Goal: Information Seeking & Learning: Learn about a topic

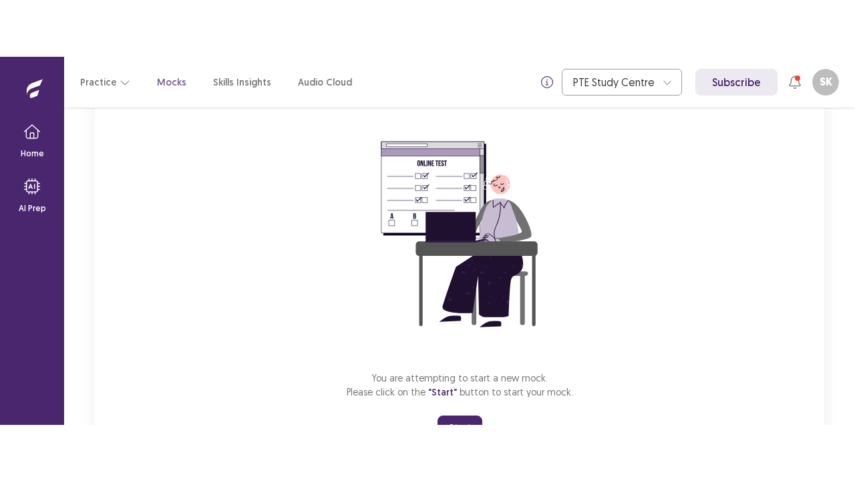
scroll to position [159, 0]
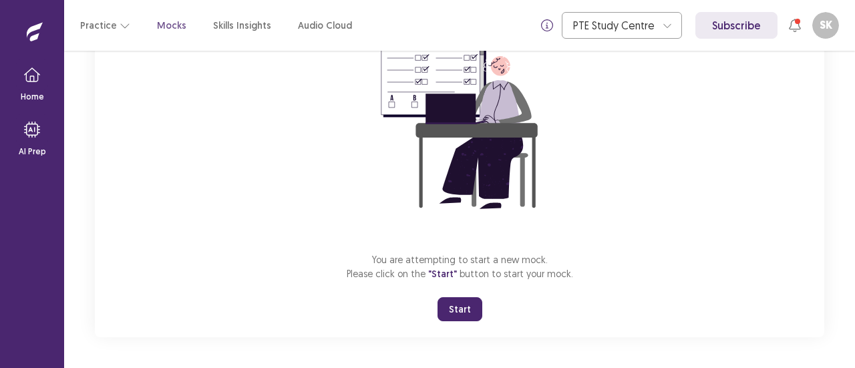
click at [470, 306] on button "Start" at bounding box center [459, 309] width 45 height 24
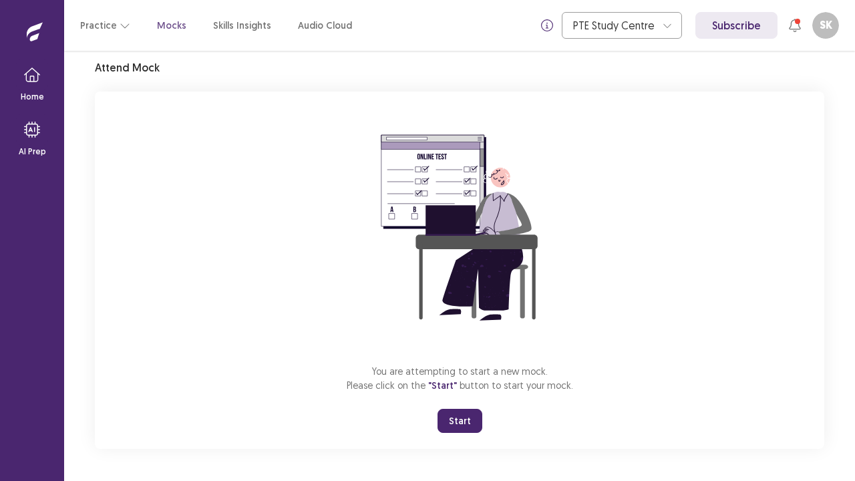
scroll to position [47, 0]
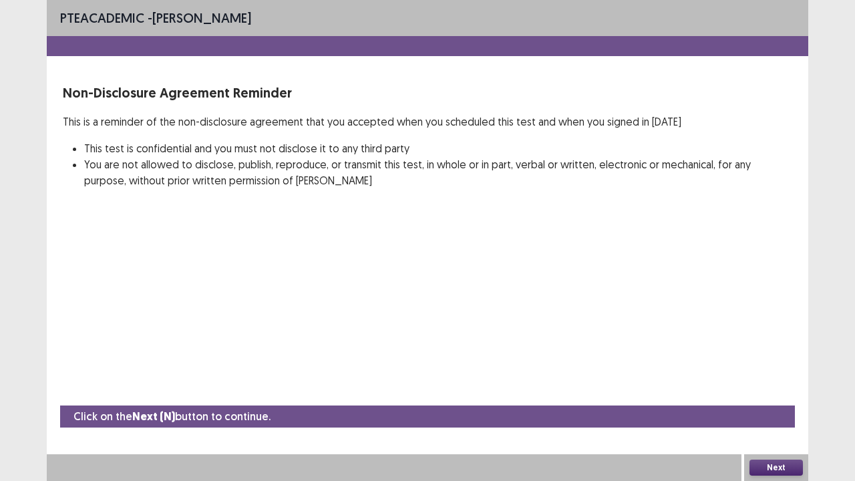
click at [773, 367] on button "Next" at bounding box center [775, 467] width 53 height 16
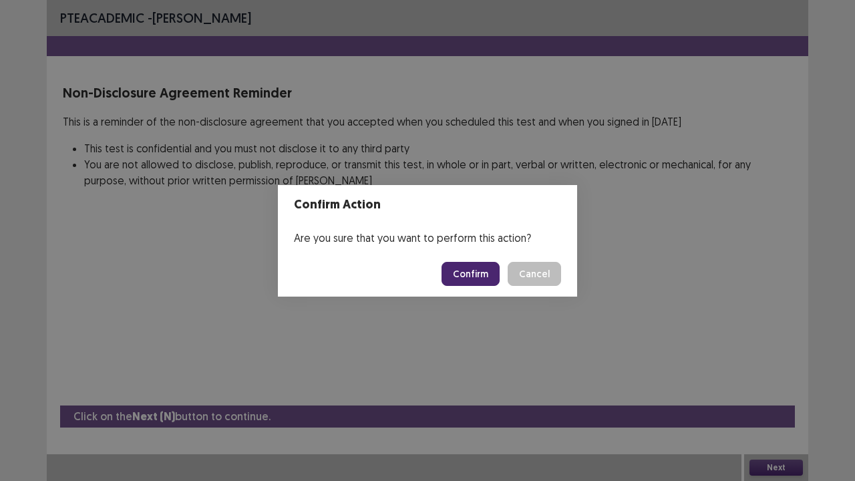
click at [480, 279] on button "Confirm" at bounding box center [470, 274] width 58 height 24
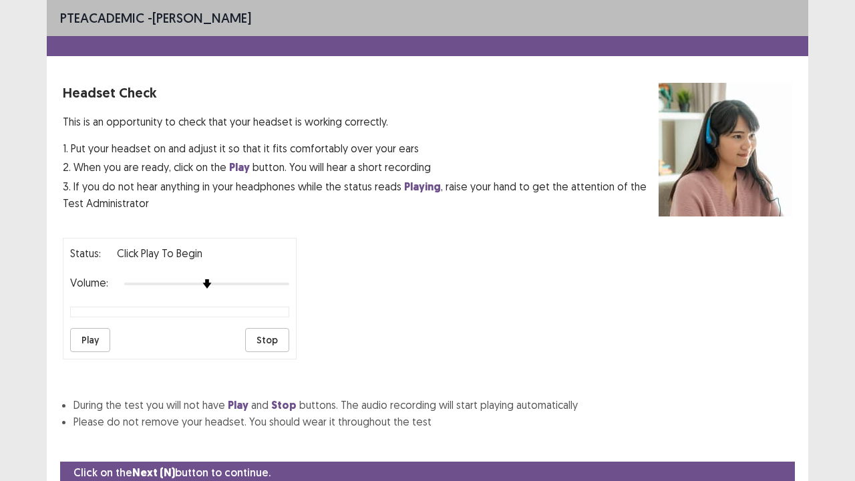
scroll to position [49, 0]
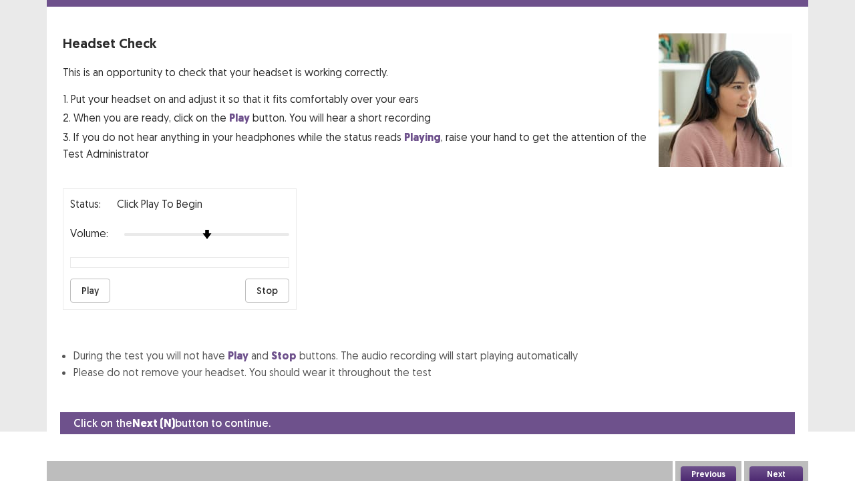
click at [92, 286] on button "Play" at bounding box center [90, 290] width 40 height 24
click at [95, 288] on button "Play" at bounding box center [90, 290] width 40 height 24
click at [82, 294] on button "Play" at bounding box center [90, 290] width 40 height 24
click at [99, 282] on button "Play" at bounding box center [90, 290] width 40 height 24
click at [795, 367] on button "Next" at bounding box center [775, 474] width 53 height 16
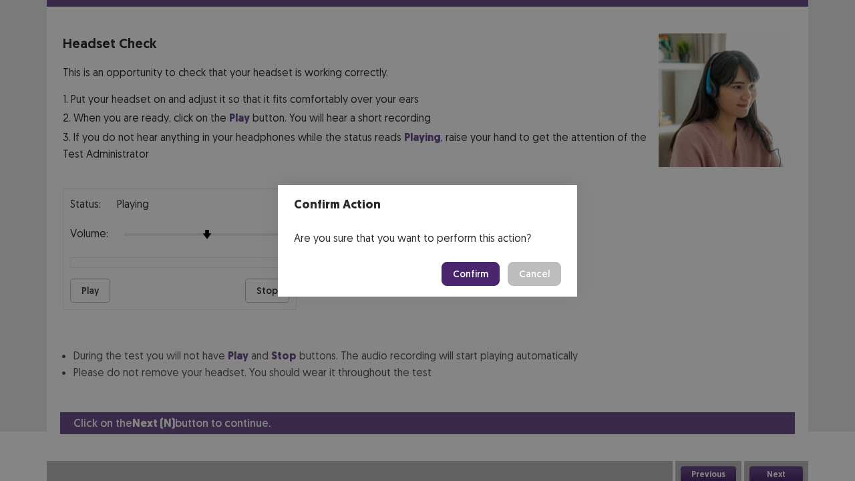
click at [491, 270] on button "Confirm" at bounding box center [470, 274] width 58 height 24
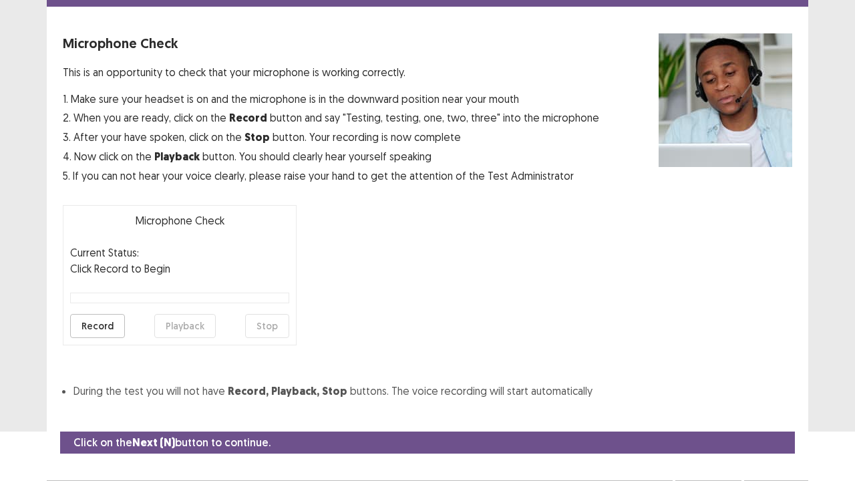
scroll to position [73, 0]
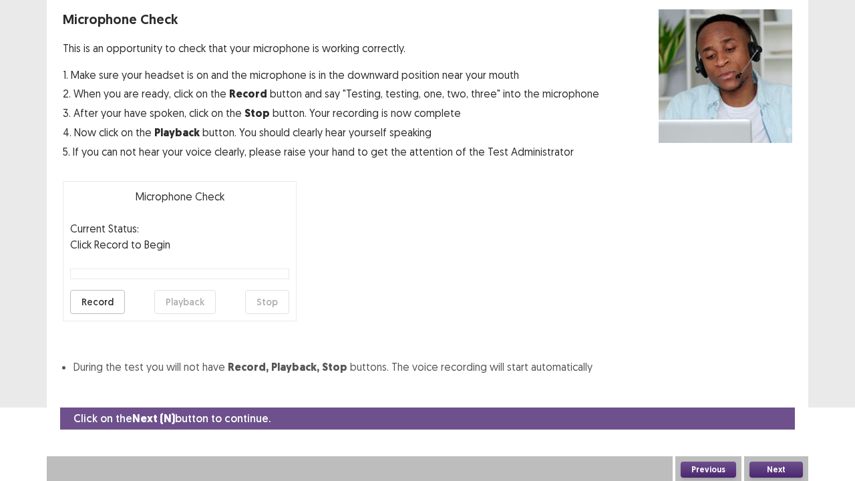
click at [116, 298] on button "Record" at bounding box center [97, 302] width 55 height 24
click at [262, 297] on button "Stop" at bounding box center [267, 302] width 44 height 24
click at [190, 299] on button "Playback" at bounding box center [184, 302] width 61 height 24
click at [768, 367] on button "Next" at bounding box center [775, 469] width 53 height 16
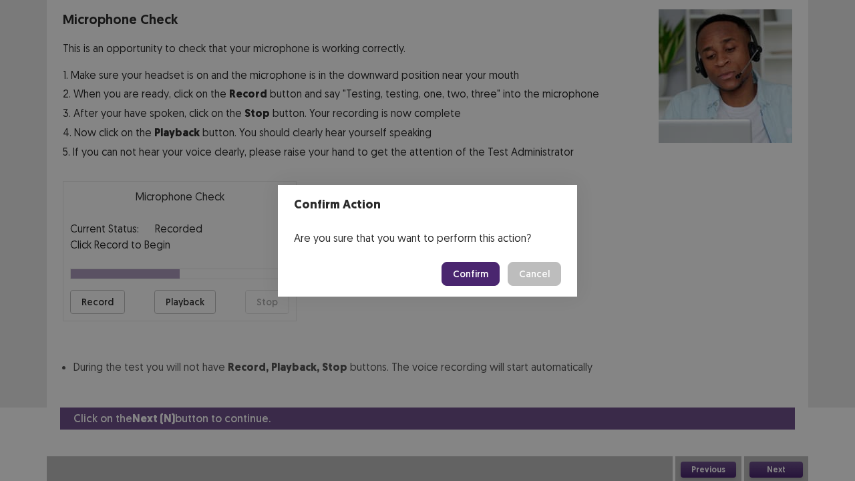
click at [537, 276] on button "Cancel" at bounding box center [533, 274] width 53 height 24
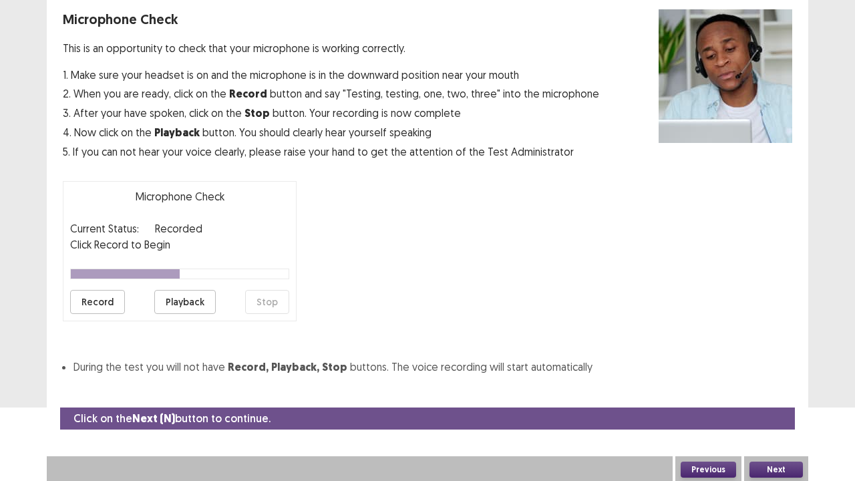
drag, startPoint x: 537, startPoint y: 276, endPoint x: 347, endPoint y: 270, distance: 190.4
click at [347, 270] on div "Microphone Check This is an opportunity to check that your microphone is workin…" at bounding box center [427, 192] width 729 height 366
click at [114, 302] on button "Record" at bounding box center [97, 302] width 55 height 24
click at [268, 299] on button "Stop" at bounding box center [267, 302] width 44 height 24
click at [109, 295] on button "Record" at bounding box center [97, 302] width 55 height 24
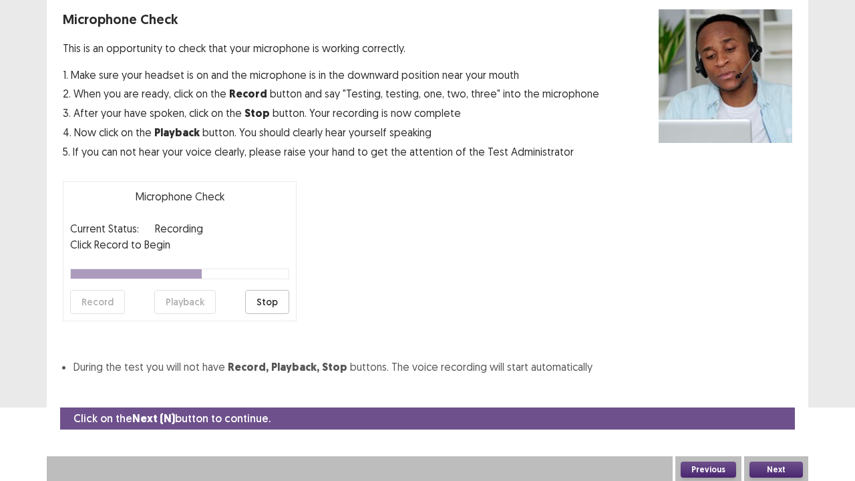
click at [263, 308] on button "Stop" at bounding box center [267, 302] width 44 height 24
click at [110, 303] on button "Record" at bounding box center [97, 302] width 55 height 24
click at [265, 296] on button "Stop" at bounding box center [267, 302] width 44 height 24
click at [176, 304] on button "Playback" at bounding box center [184, 302] width 61 height 24
click at [767, 367] on button "Next" at bounding box center [775, 469] width 53 height 16
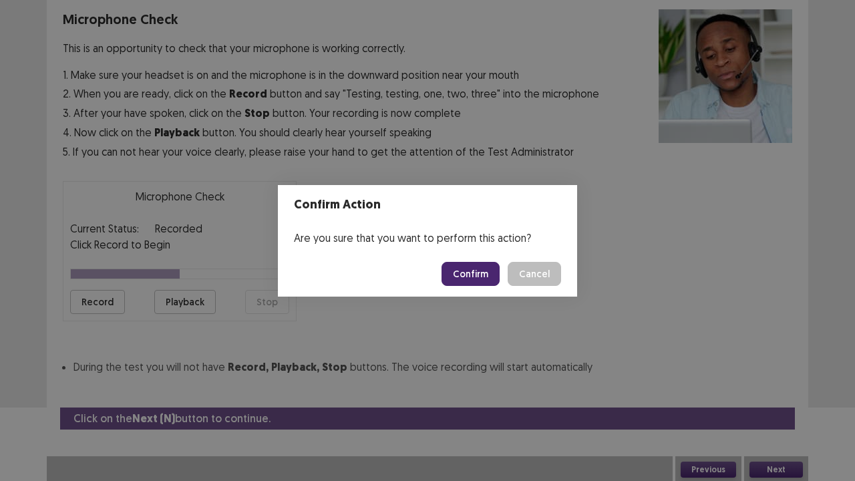
click at [495, 279] on button "Confirm" at bounding box center [470, 274] width 58 height 24
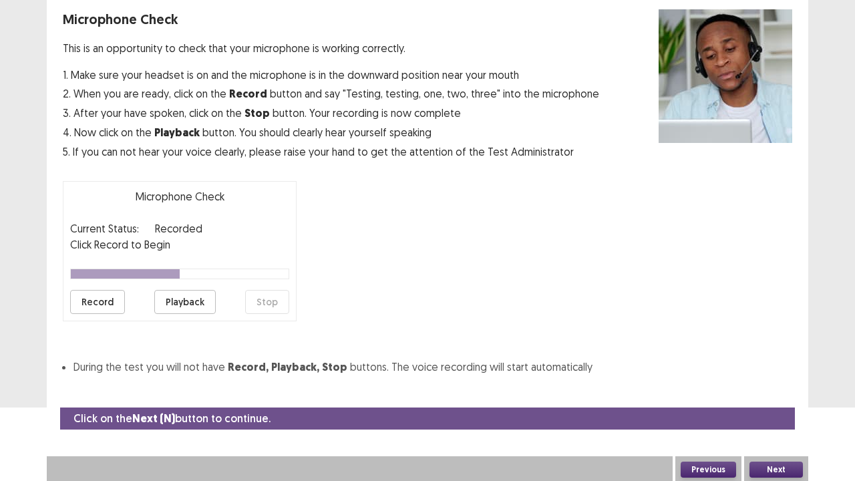
scroll to position [36, 0]
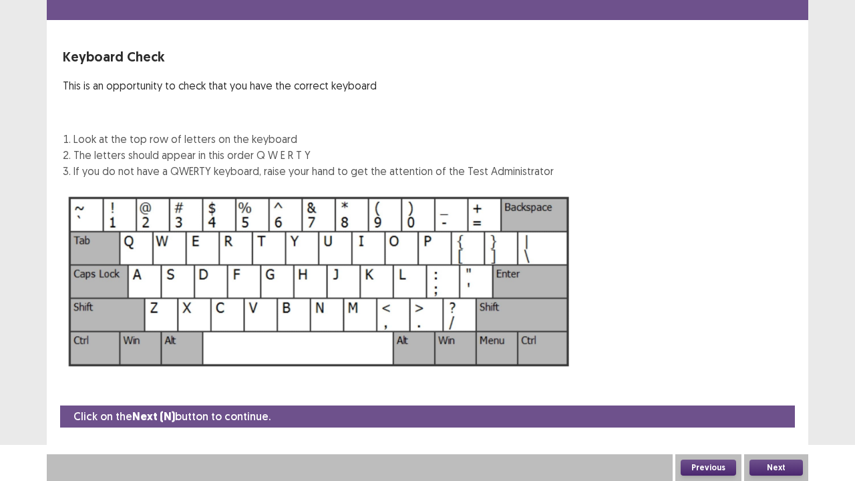
click at [767, 367] on button "Next" at bounding box center [775, 467] width 53 height 16
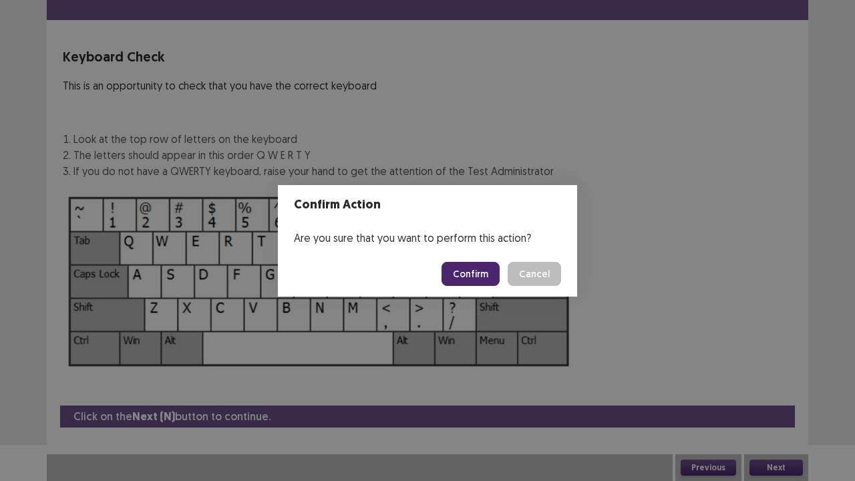
click at [495, 278] on button "Confirm" at bounding box center [470, 274] width 58 height 24
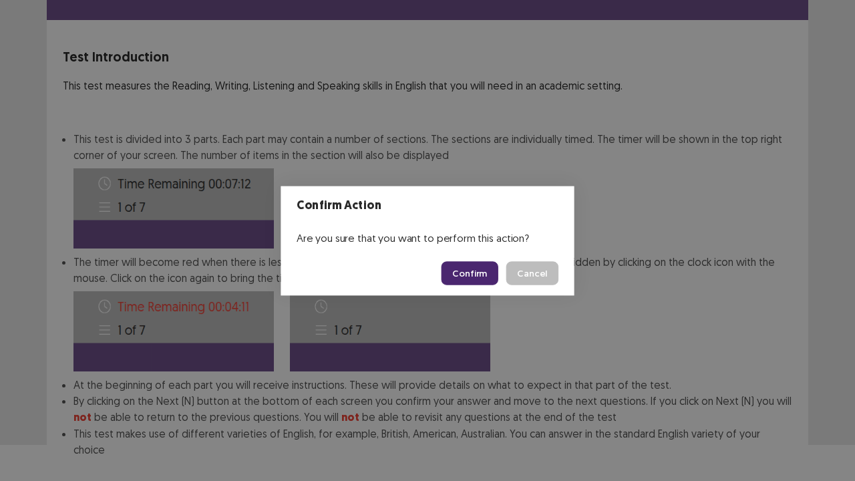
scroll to position [103, 0]
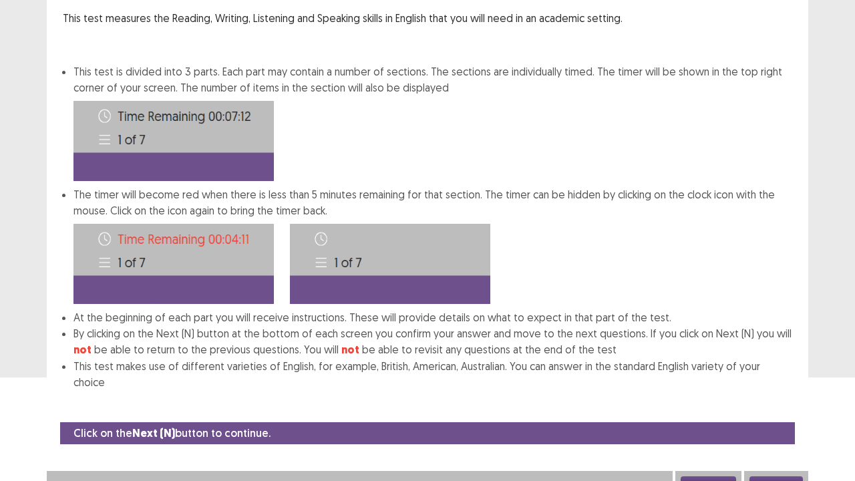
click at [758, 367] on button "Next" at bounding box center [775, 484] width 53 height 16
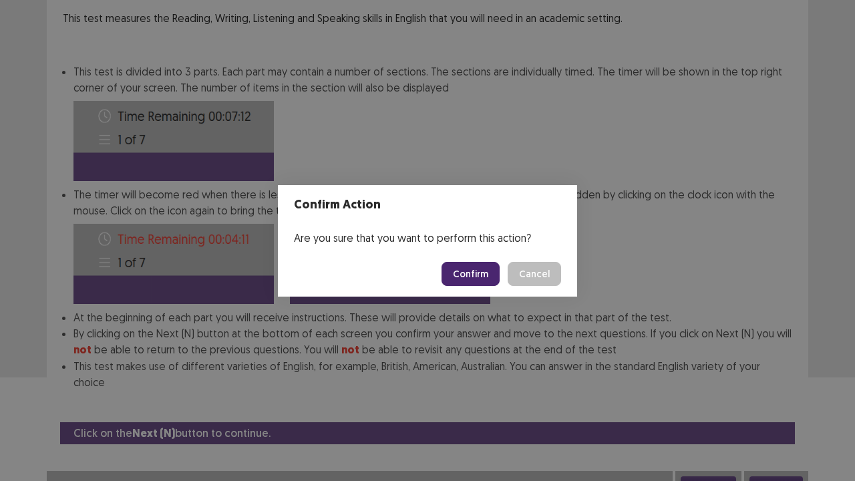
click at [468, 270] on button "Confirm" at bounding box center [470, 274] width 58 height 24
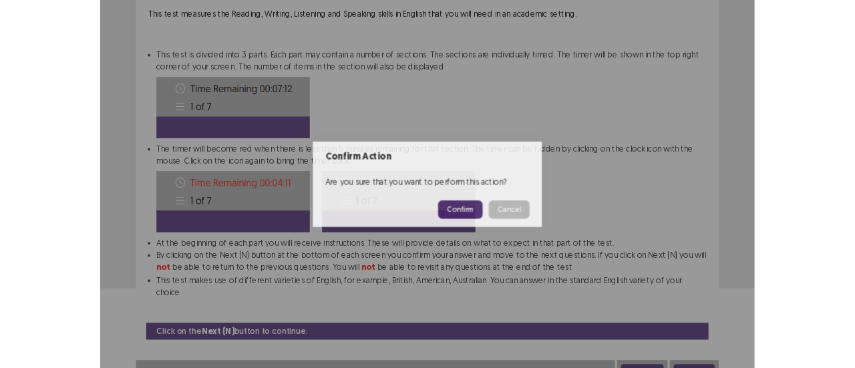
scroll to position [0, 0]
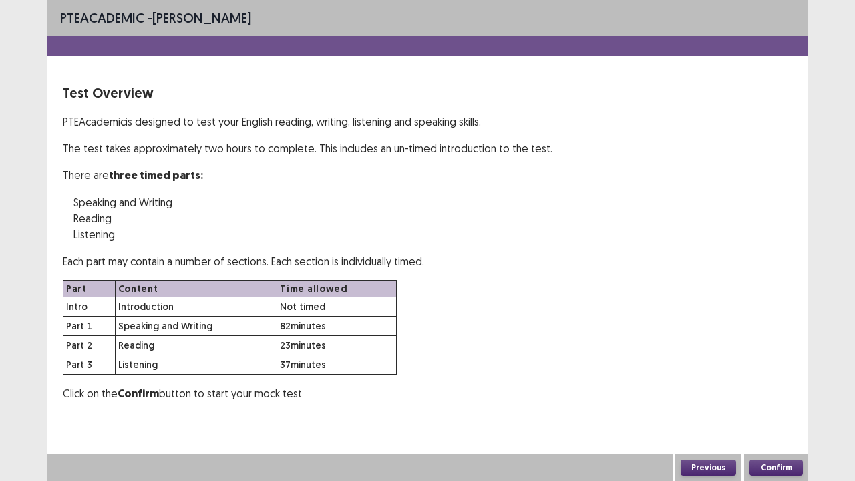
click at [788, 367] on button "Confirm" at bounding box center [775, 467] width 53 height 16
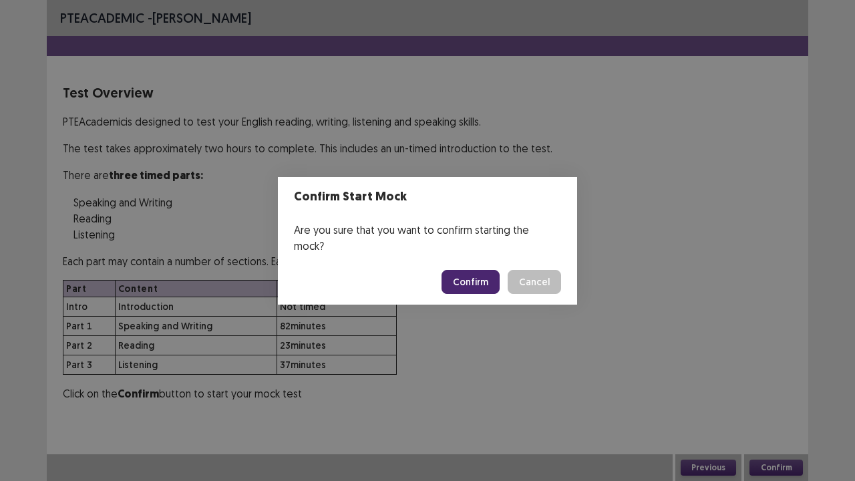
click at [471, 270] on button "Confirm" at bounding box center [470, 282] width 58 height 24
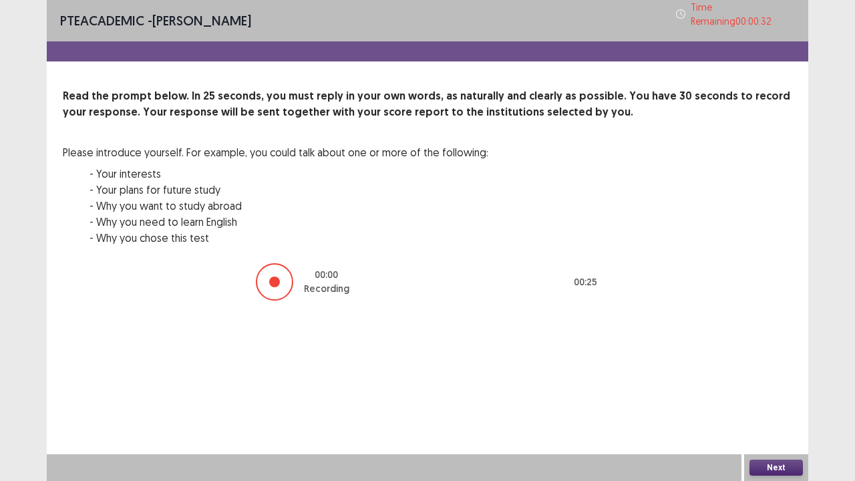
click at [777, 367] on button "Next" at bounding box center [775, 467] width 53 height 16
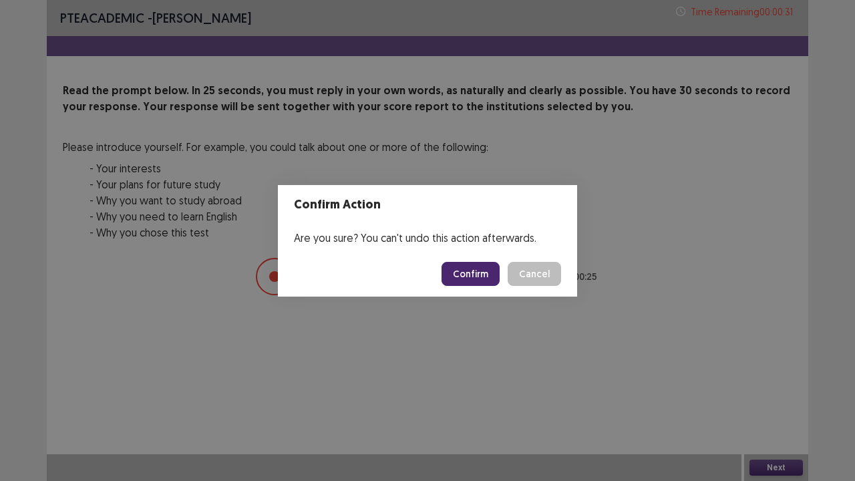
click at [465, 276] on button "Confirm" at bounding box center [470, 274] width 58 height 24
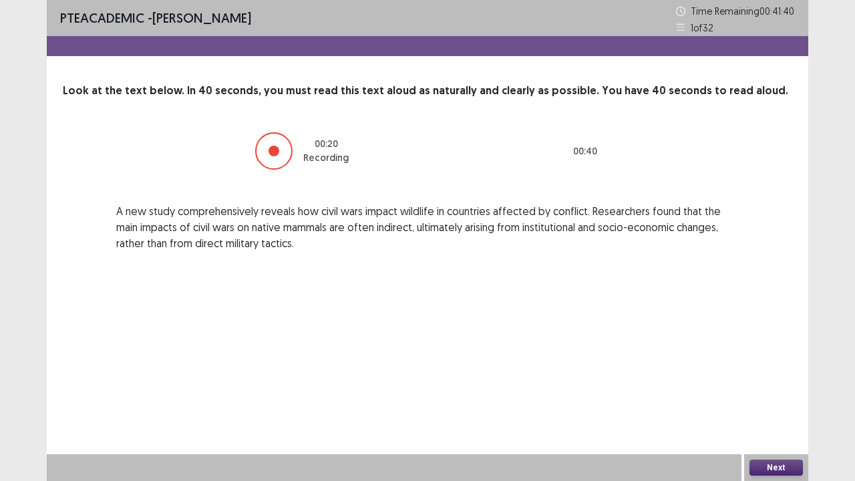
click at [781, 367] on button "Next" at bounding box center [775, 467] width 53 height 16
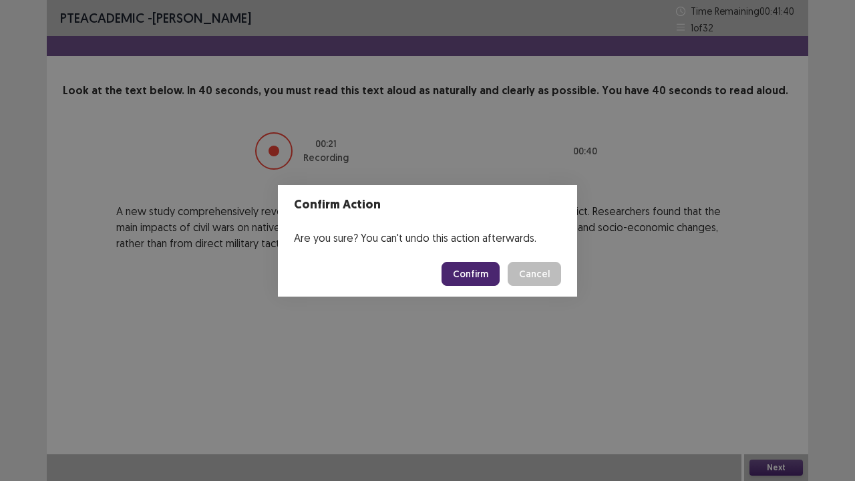
click at [481, 279] on button "Confirm" at bounding box center [470, 274] width 58 height 24
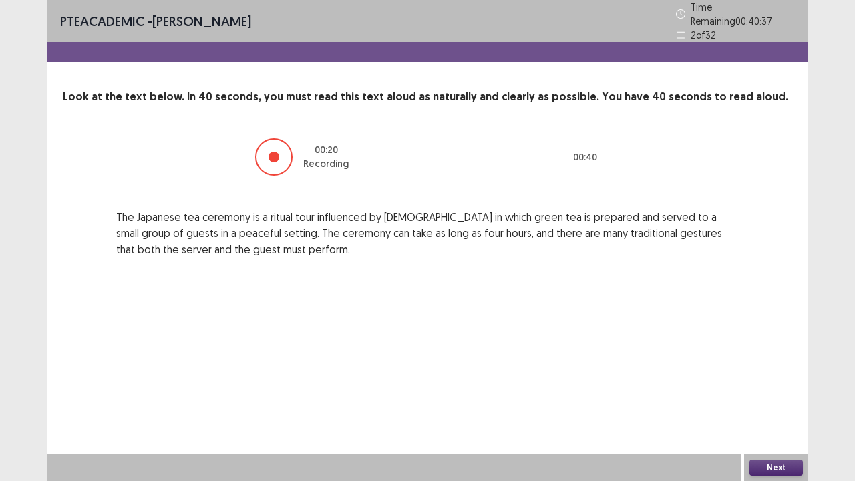
click at [780, 367] on button "Next" at bounding box center [775, 467] width 53 height 16
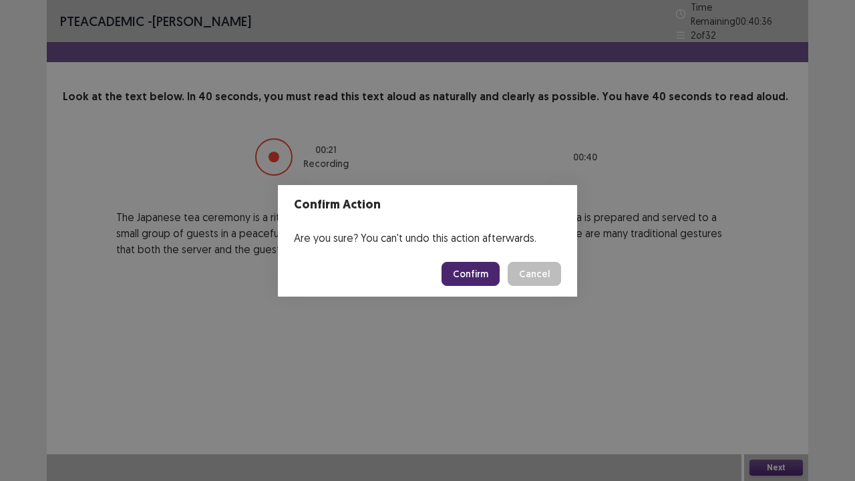
click at [475, 274] on button "Confirm" at bounding box center [470, 274] width 58 height 24
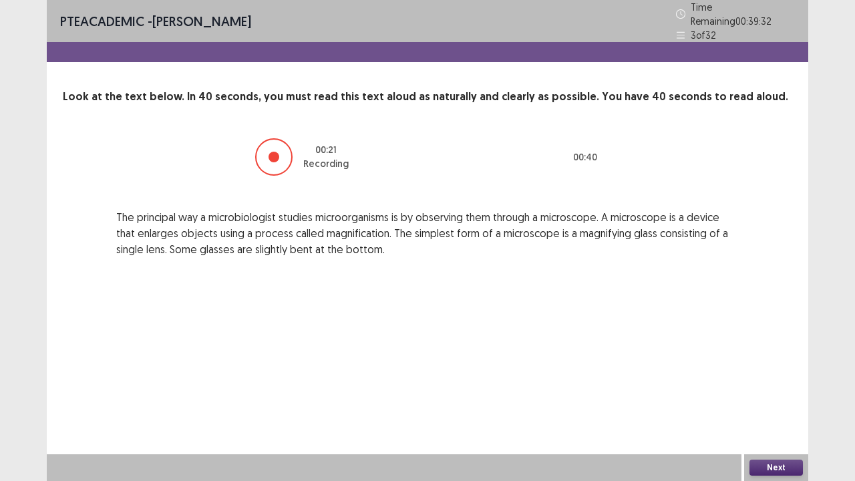
click at [785, 367] on button "Next" at bounding box center [775, 467] width 53 height 16
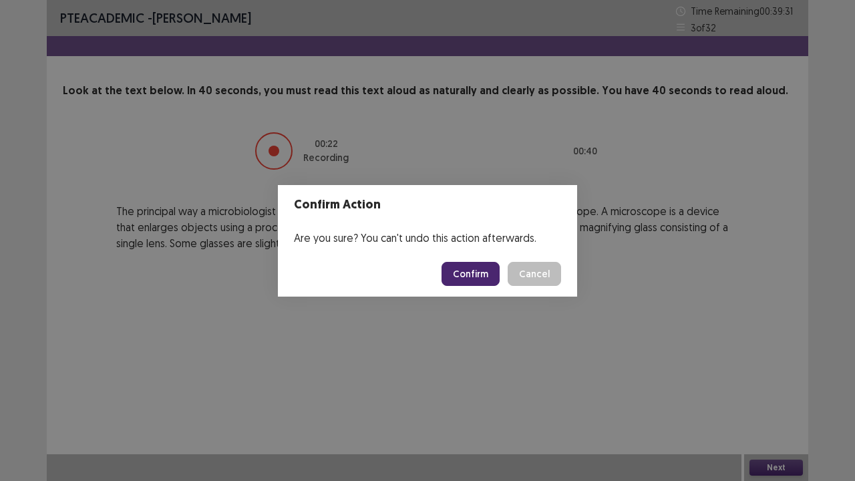
click at [486, 272] on button "Confirm" at bounding box center [470, 274] width 58 height 24
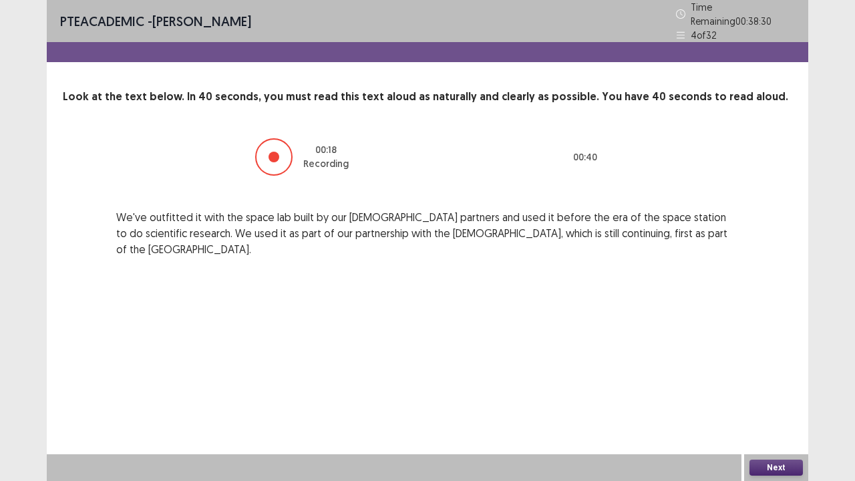
click at [787, 367] on button "Next" at bounding box center [775, 467] width 53 height 16
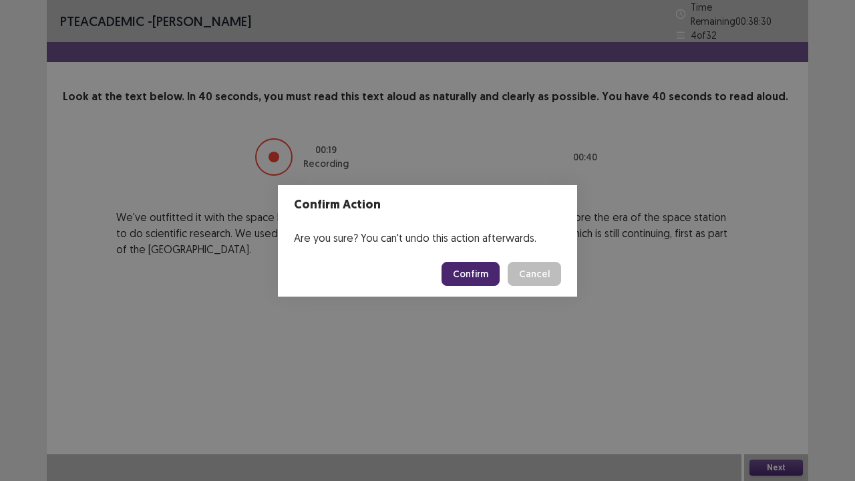
click at [485, 270] on button "Confirm" at bounding box center [470, 274] width 58 height 24
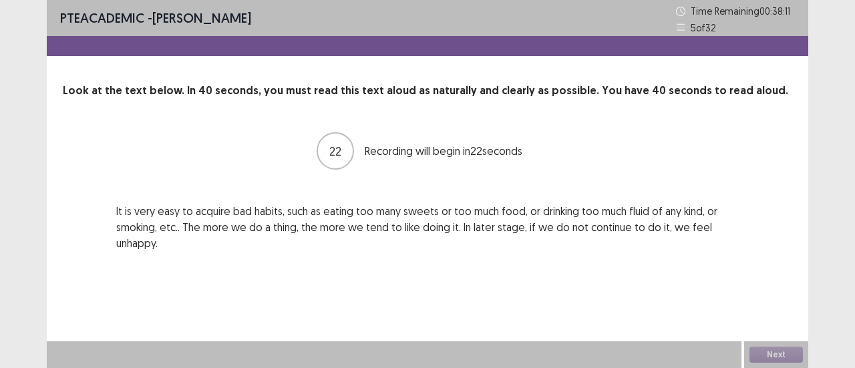
click at [448, 256] on div "PTE academic - [PERSON_NAME] Time Remaining 00 : 38 : 11 5 of 32 Look at the te…" at bounding box center [427, 139] width 761 height 278
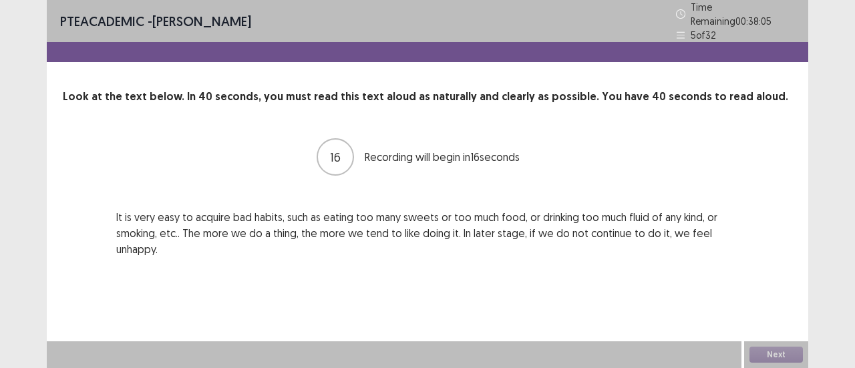
click at [772, 170] on div "16 Recording will begin in 16 seconds It is very easy to acquire bad habits, su…" at bounding box center [427, 197] width 729 height 120
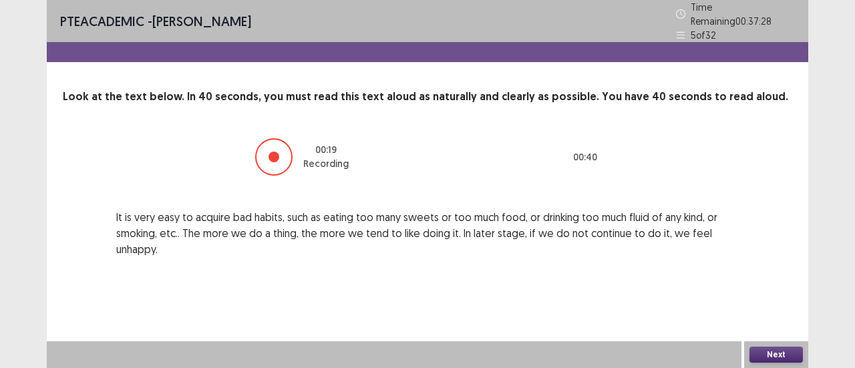
click at [755, 356] on button "Next" at bounding box center [775, 355] width 53 height 16
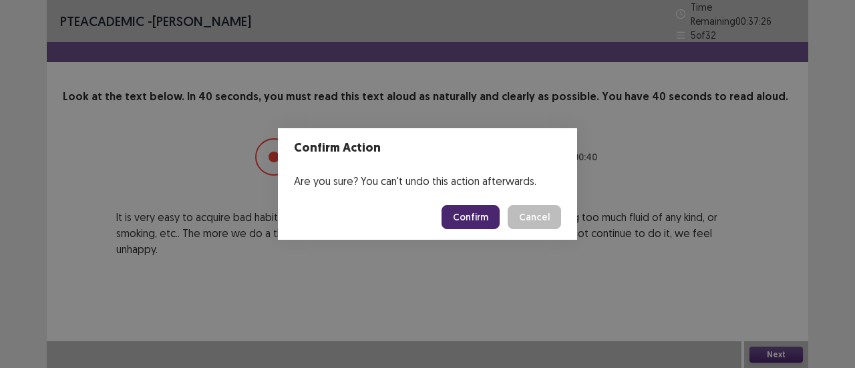
click at [491, 218] on button "Confirm" at bounding box center [470, 217] width 58 height 24
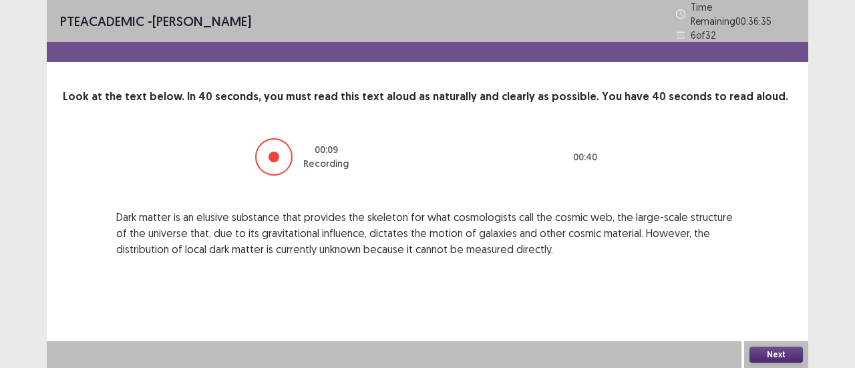
drag, startPoint x: 632, startPoint y: 220, endPoint x: 391, endPoint y: 216, distance: 241.1
click at [391, 216] on p "Dark matter is an elusive substance that provides the skeleton for what cosmolo…" at bounding box center [427, 233] width 622 height 48
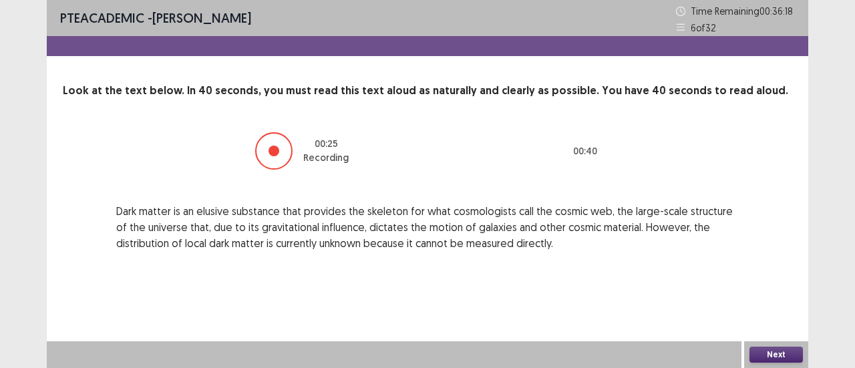
click at [777, 349] on button "Next" at bounding box center [775, 355] width 53 height 16
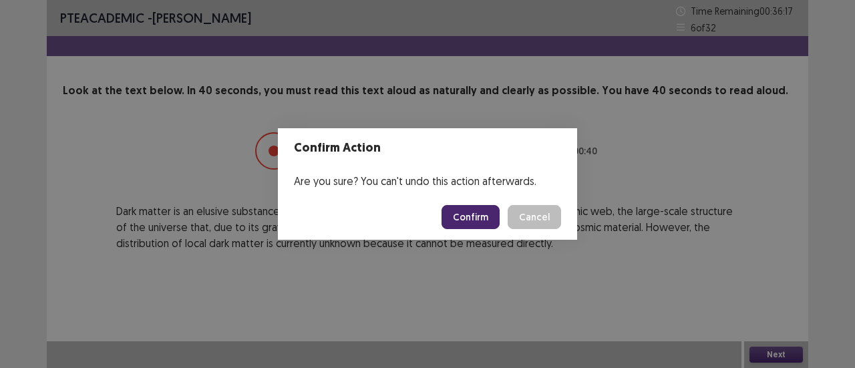
click at [493, 210] on button "Confirm" at bounding box center [470, 217] width 58 height 24
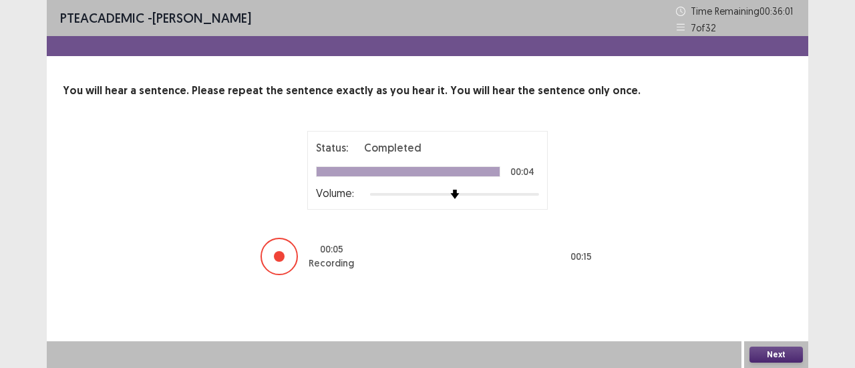
click at [764, 347] on button "Next" at bounding box center [775, 355] width 53 height 16
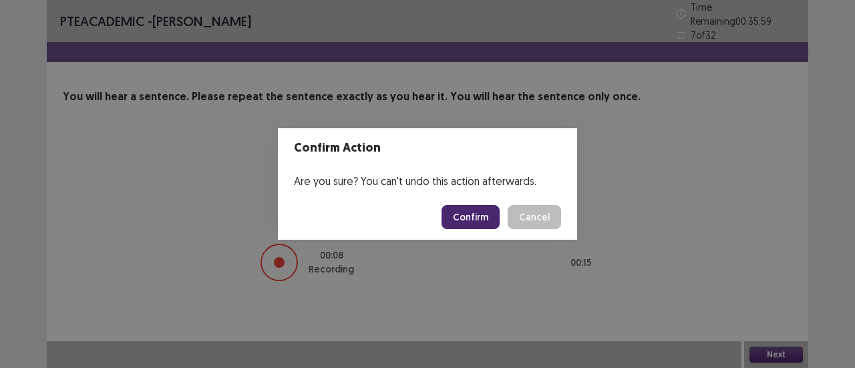
click at [464, 222] on button "Confirm" at bounding box center [470, 217] width 58 height 24
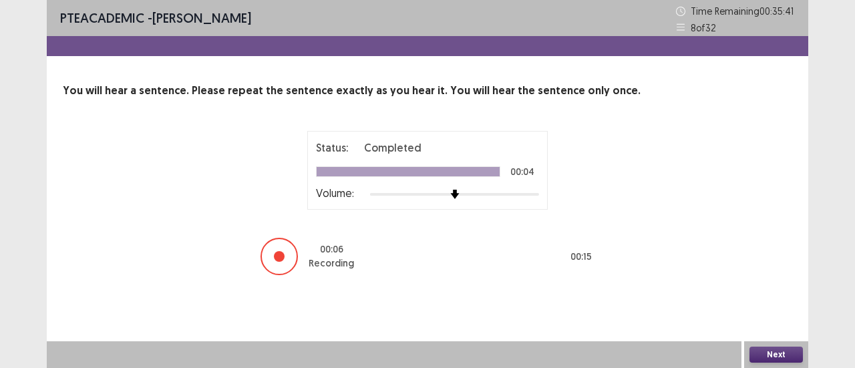
click at [771, 361] on button "Next" at bounding box center [775, 355] width 53 height 16
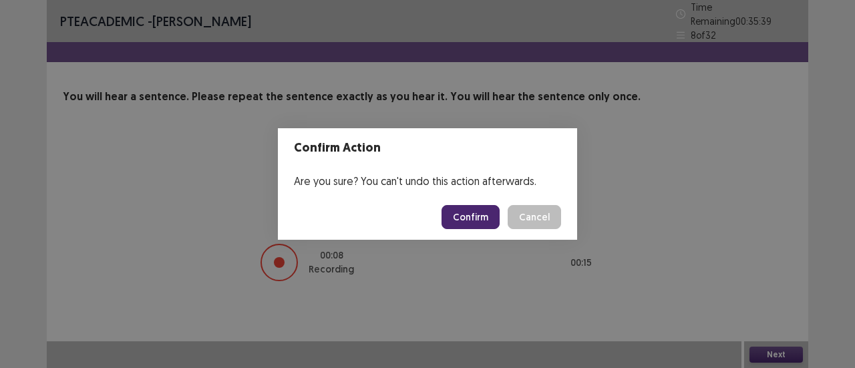
click at [474, 224] on button "Confirm" at bounding box center [470, 217] width 58 height 24
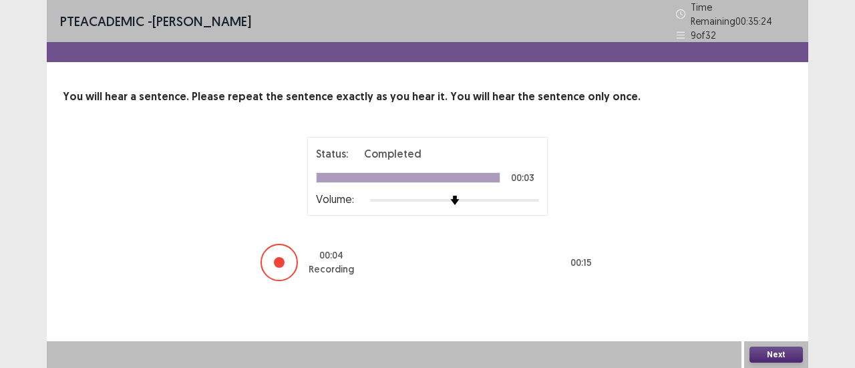
click at [766, 349] on button "Next" at bounding box center [775, 355] width 53 height 16
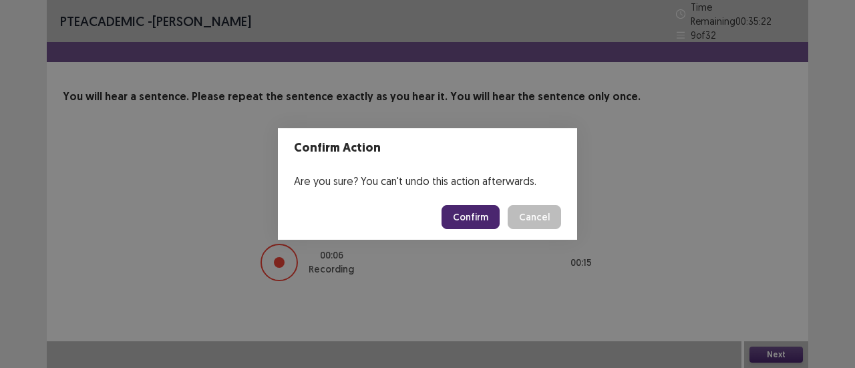
click at [483, 219] on button "Confirm" at bounding box center [470, 217] width 58 height 24
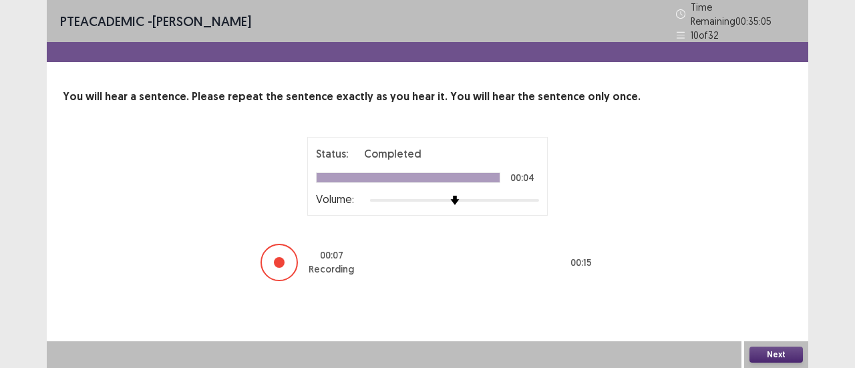
click at [767, 355] on button "Next" at bounding box center [775, 355] width 53 height 16
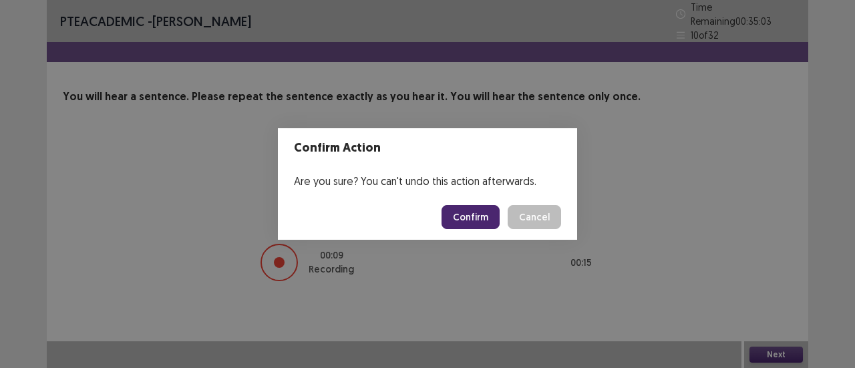
click at [465, 214] on button "Confirm" at bounding box center [470, 217] width 58 height 24
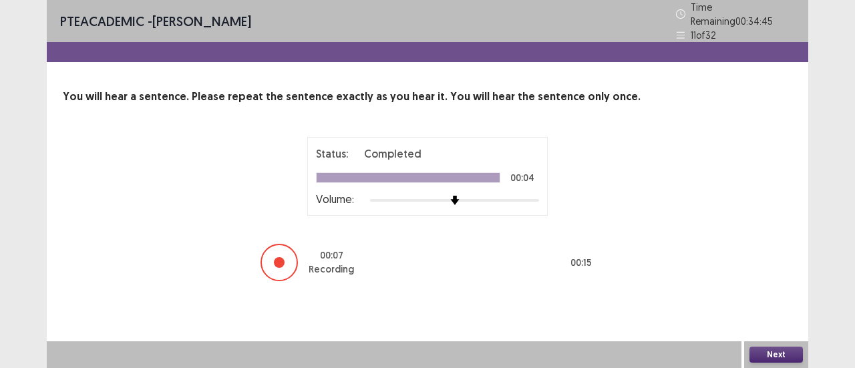
click at [766, 361] on button "Next" at bounding box center [775, 355] width 53 height 16
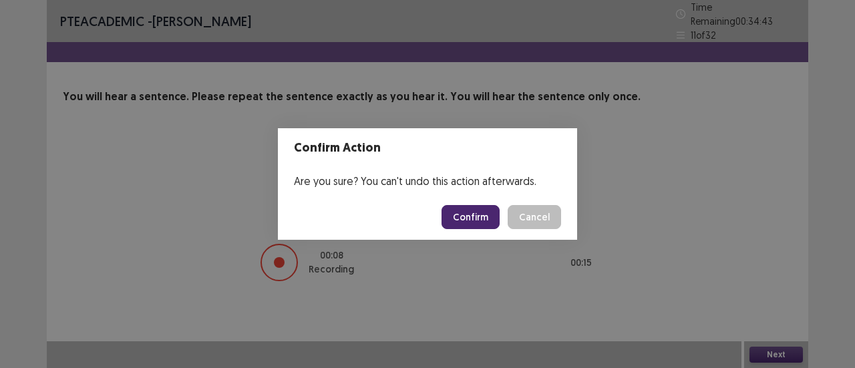
click at [465, 210] on button "Confirm" at bounding box center [470, 217] width 58 height 24
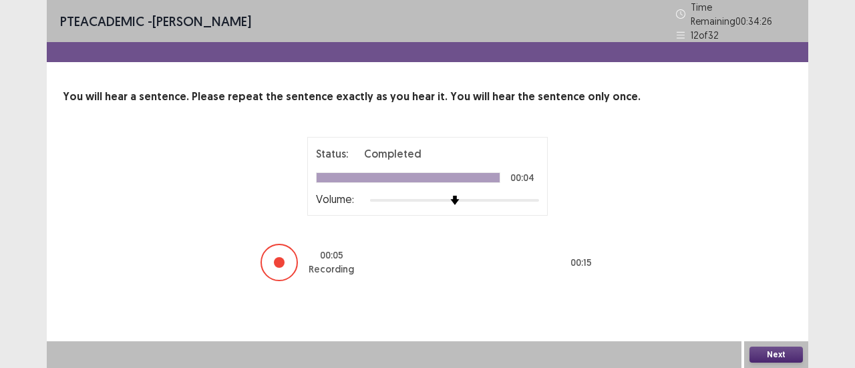
click at [761, 349] on button "Next" at bounding box center [775, 355] width 53 height 16
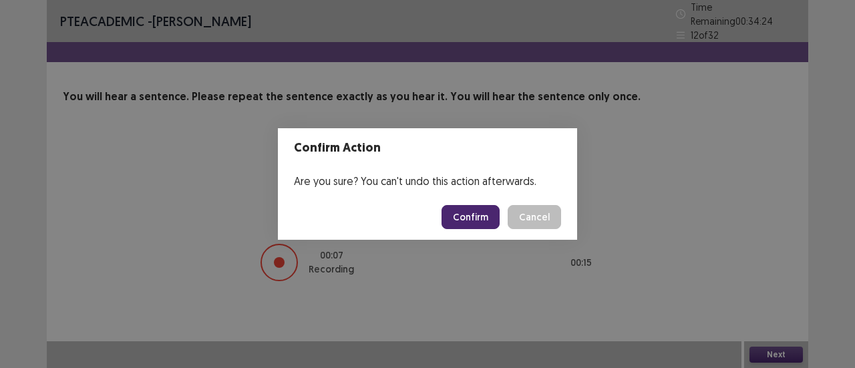
click at [473, 219] on button "Confirm" at bounding box center [470, 217] width 58 height 24
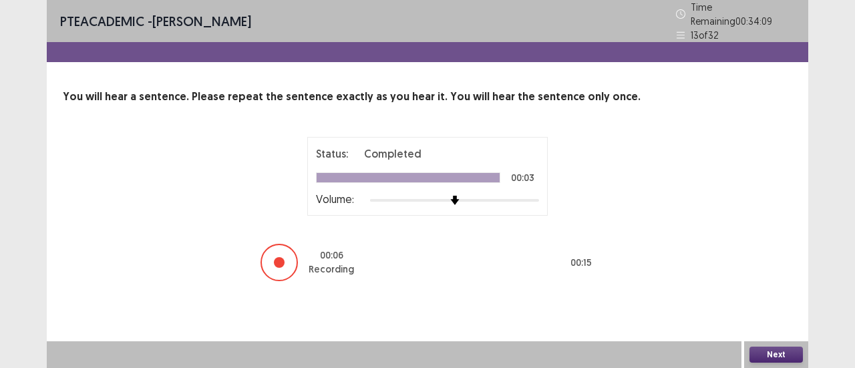
click at [776, 347] on button "Next" at bounding box center [775, 355] width 53 height 16
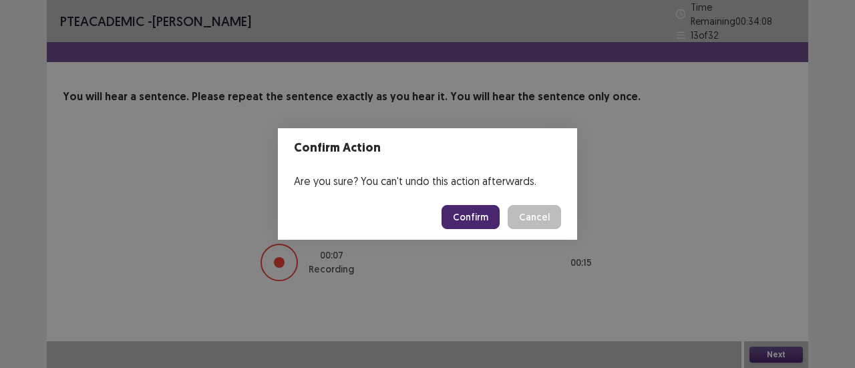
click at [478, 227] on button "Confirm" at bounding box center [470, 217] width 58 height 24
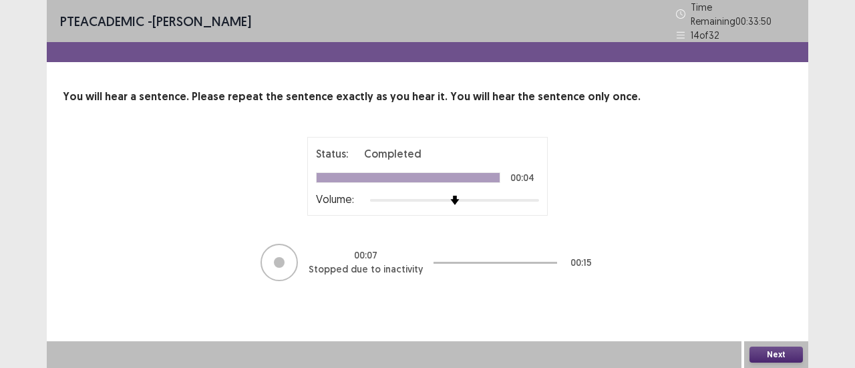
click at [796, 355] on button "Next" at bounding box center [775, 355] width 53 height 16
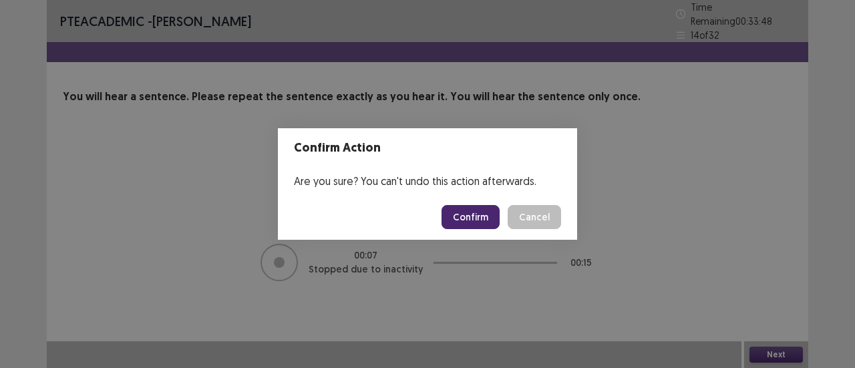
click at [478, 219] on button "Confirm" at bounding box center [470, 217] width 58 height 24
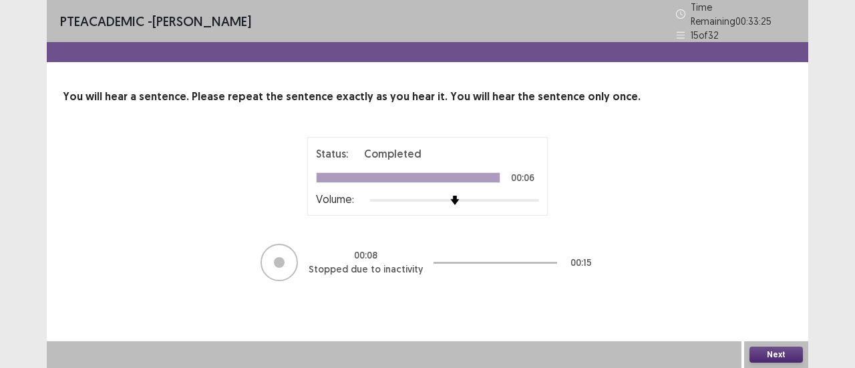
click at [775, 353] on button "Next" at bounding box center [775, 355] width 53 height 16
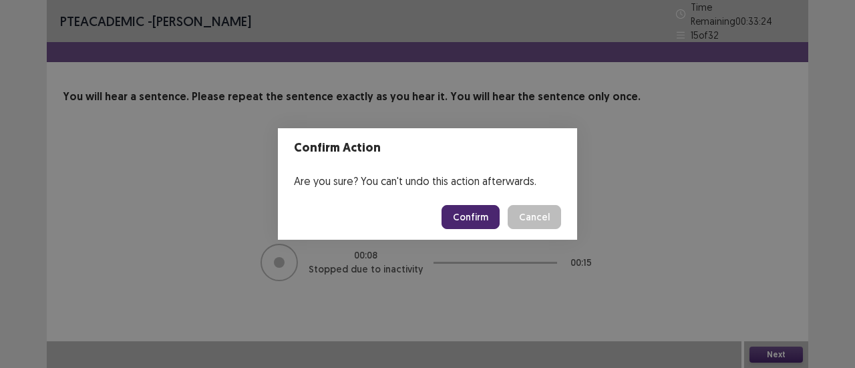
click at [471, 221] on button "Confirm" at bounding box center [470, 217] width 58 height 24
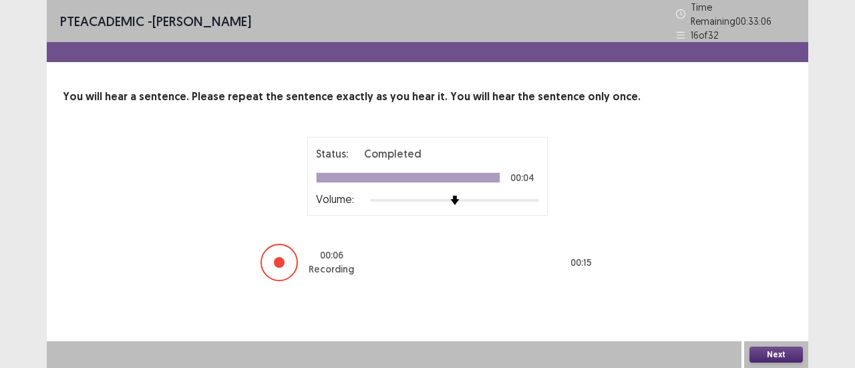
click at [793, 353] on button "Next" at bounding box center [775, 355] width 53 height 16
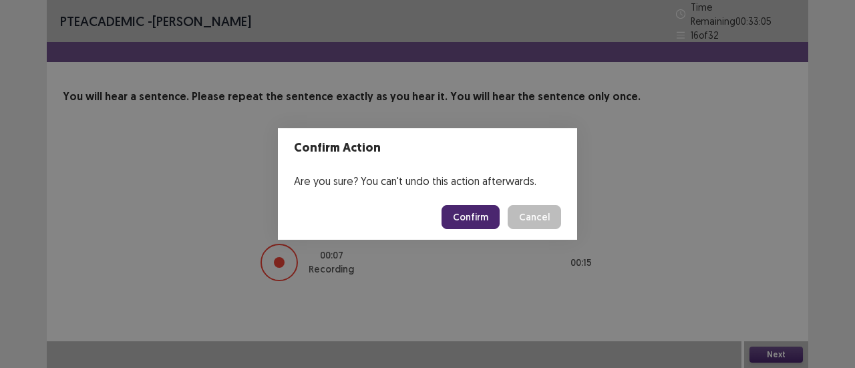
click at [477, 218] on button "Confirm" at bounding box center [470, 217] width 58 height 24
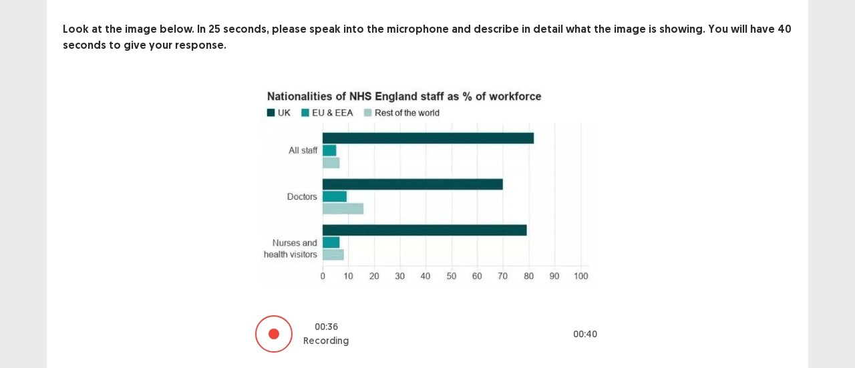
scroll to position [106, 0]
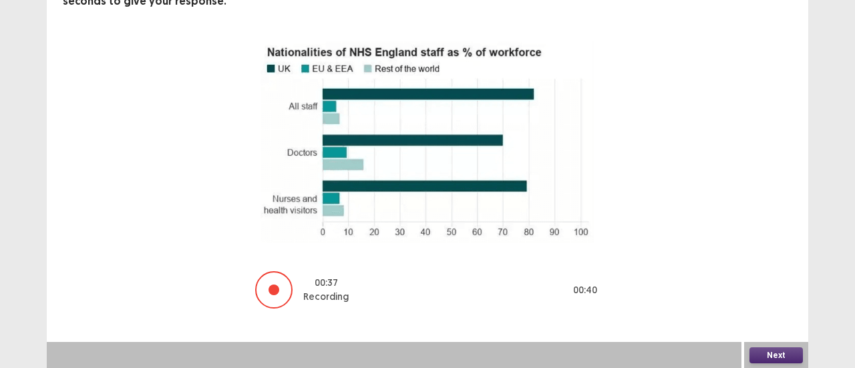
click at [787, 358] on button "Next" at bounding box center [775, 355] width 53 height 16
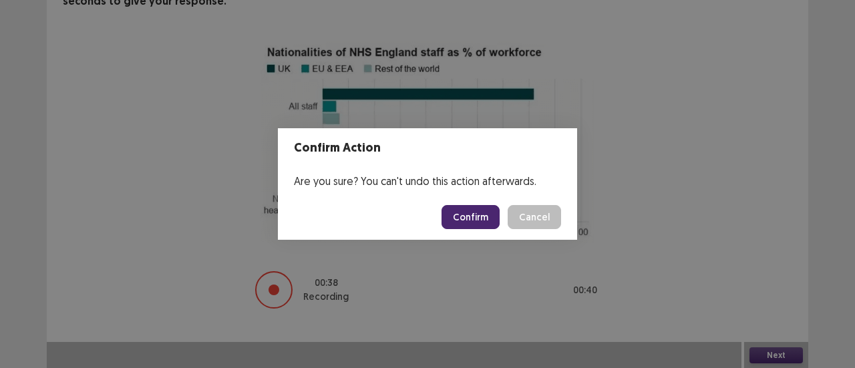
click at [473, 220] on button "Confirm" at bounding box center [470, 217] width 58 height 24
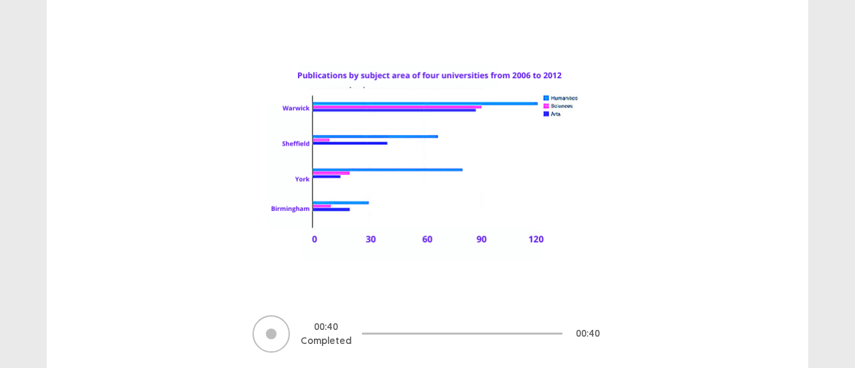
scroll to position [160, 0]
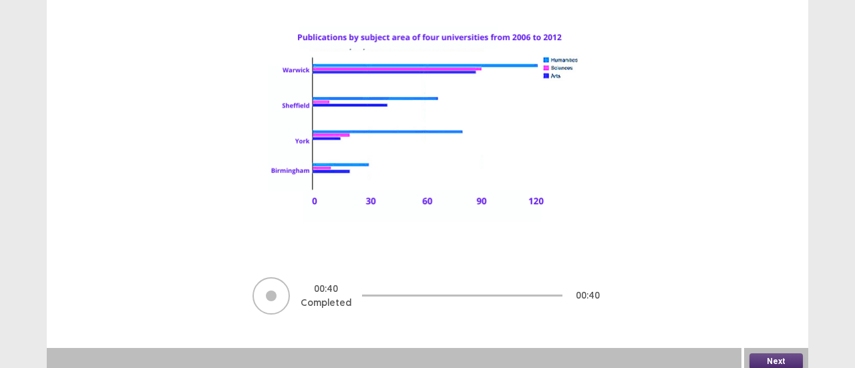
click at [791, 353] on button "Next" at bounding box center [775, 361] width 53 height 16
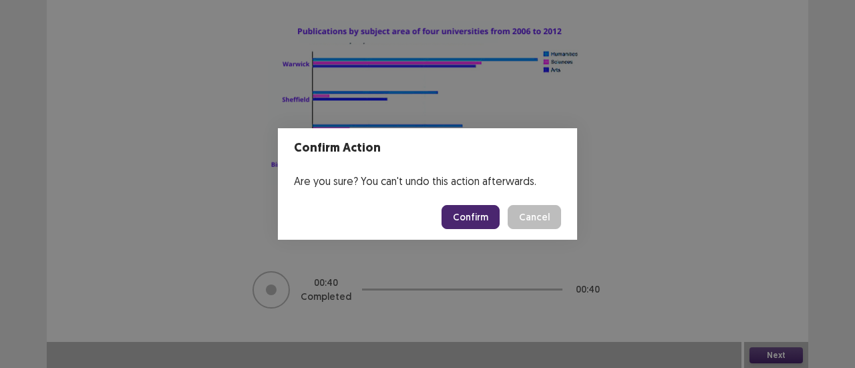
click at [470, 219] on button "Confirm" at bounding box center [470, 217] width 58 height 24
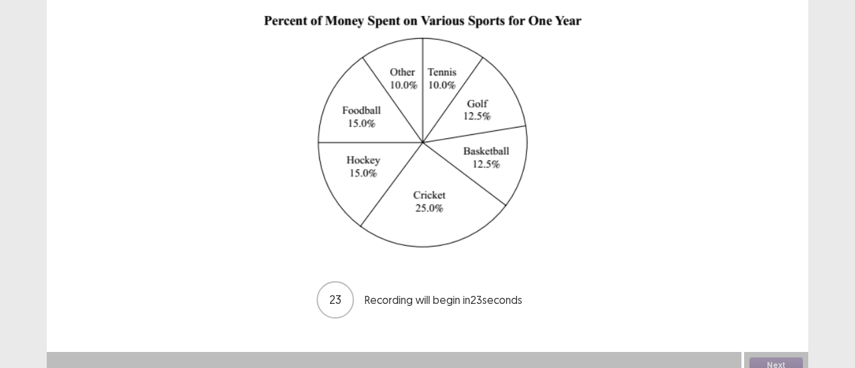
scroll to position [145, 0]
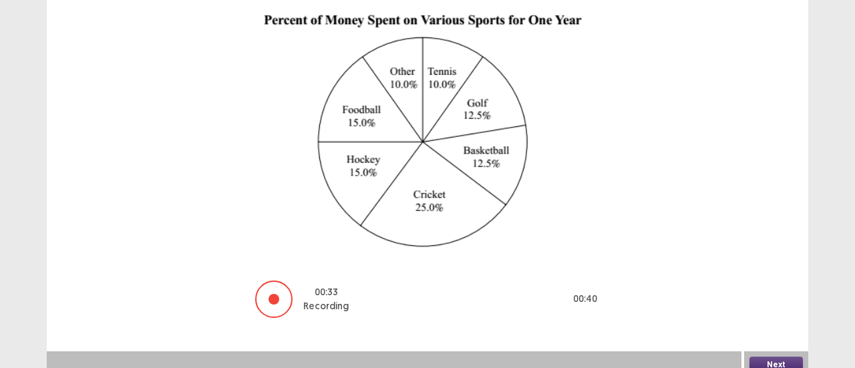
click at [777, 359] on button "Next" at bounding box center [775, 365] width 53 height 16
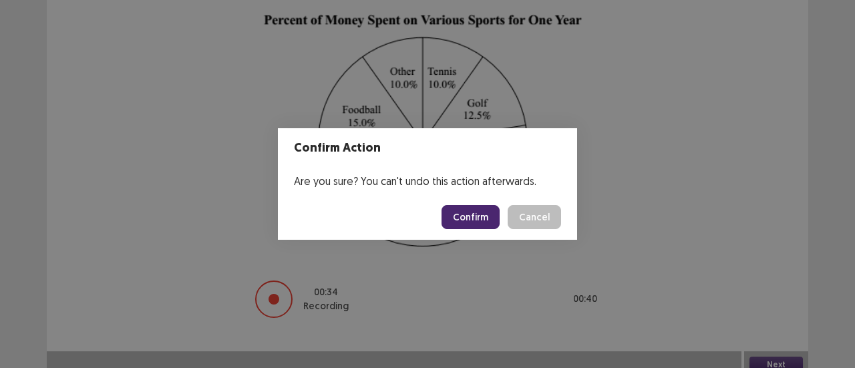
click at [497, 218] on button "Confirm" at bounding box center [470, 217] width 58 height 24
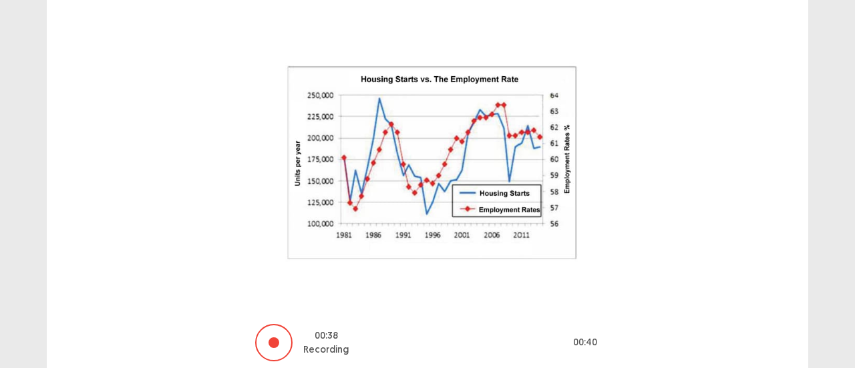
scroll to position [167, 0]
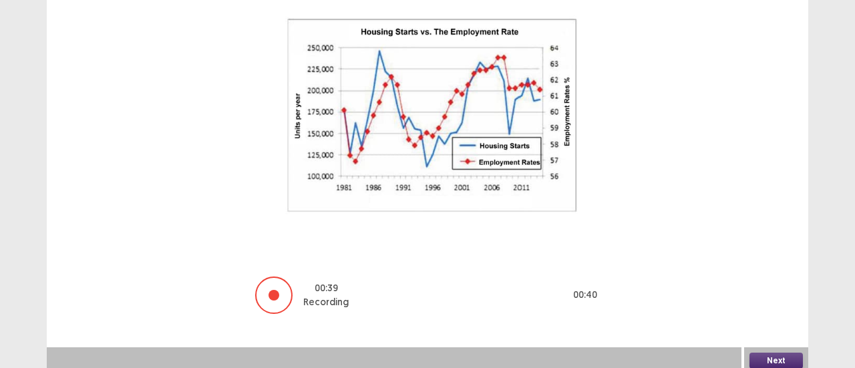
click at [785, 359] on button "Next" at bounding box center [775, 361] width 53 height 16
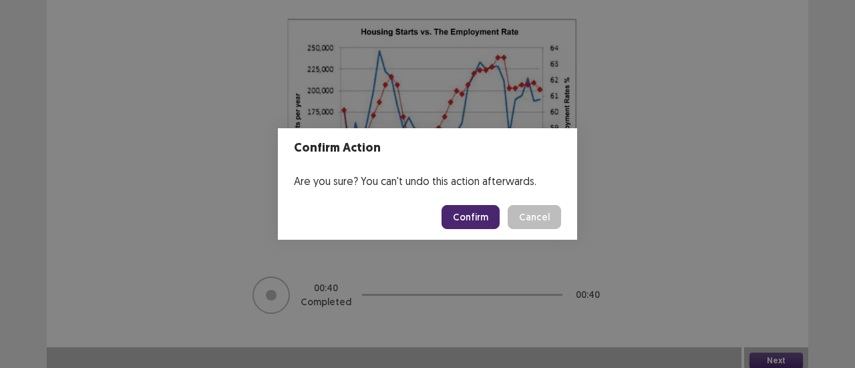
click at [467, 219] on button "Confirm" at bounding box center [470, 217] width 58 height 24
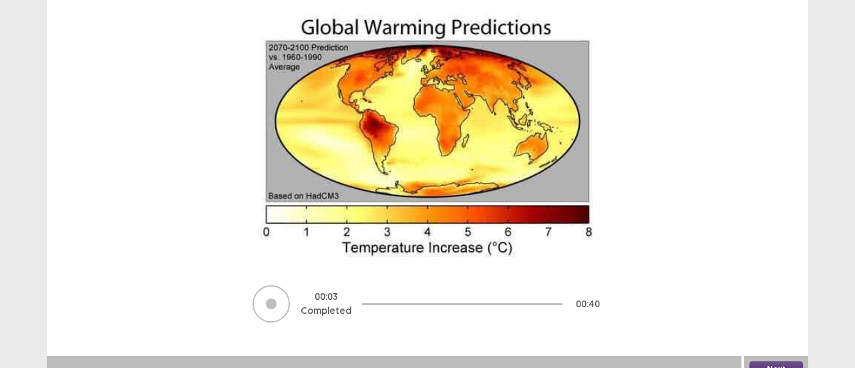
scroll to position [148, 0]
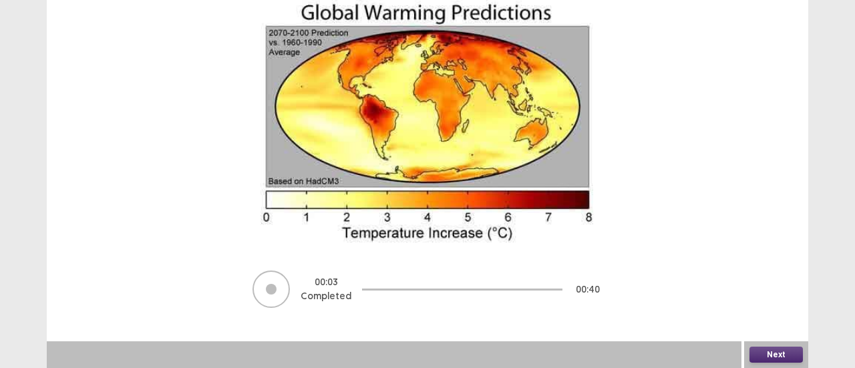
click at [783, 358] on button "Next" at bounding box center [775, 355] width 53 height 16
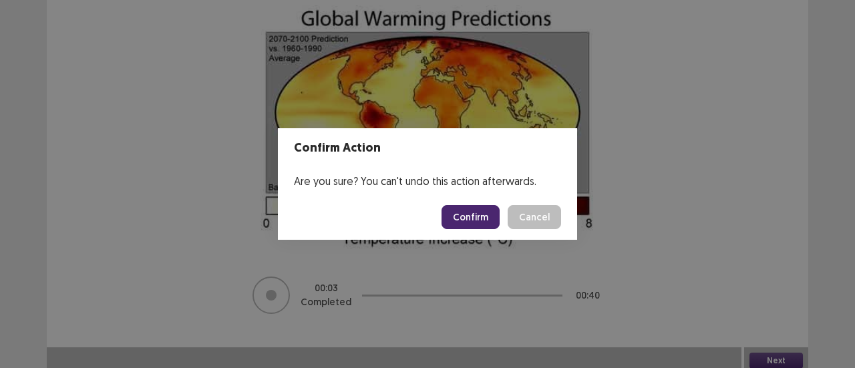
click at [473, 217] on button "Confirm" at bounding box center [470, 217] width 58 height 24
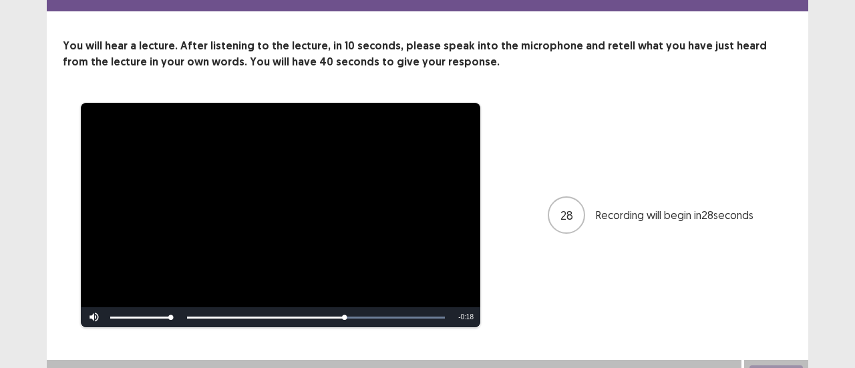
scroll to position [61, 0]
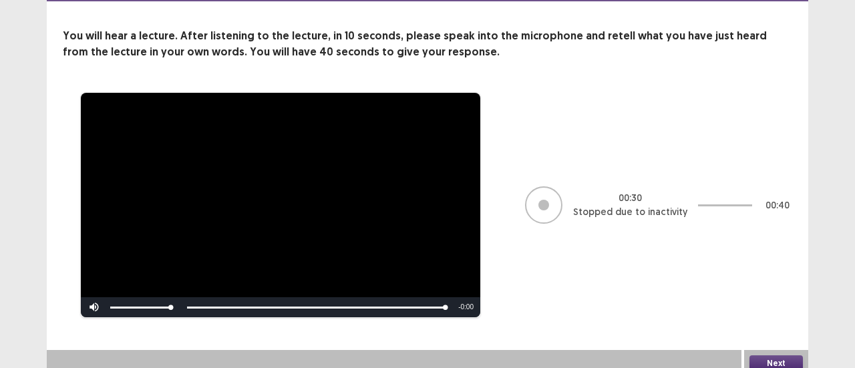
click at [775, 355] on button "Next" at bounding box center [775, 363] width 53 height 16
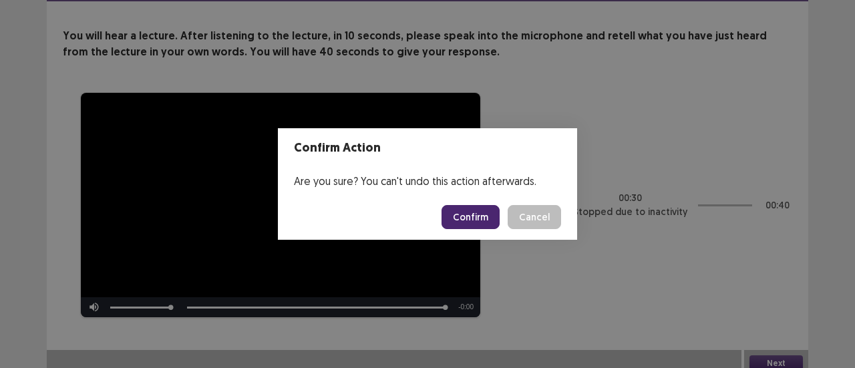
click at [470, 210] on button "Confirm" at bounding box center [470, 217] width 58 height 24
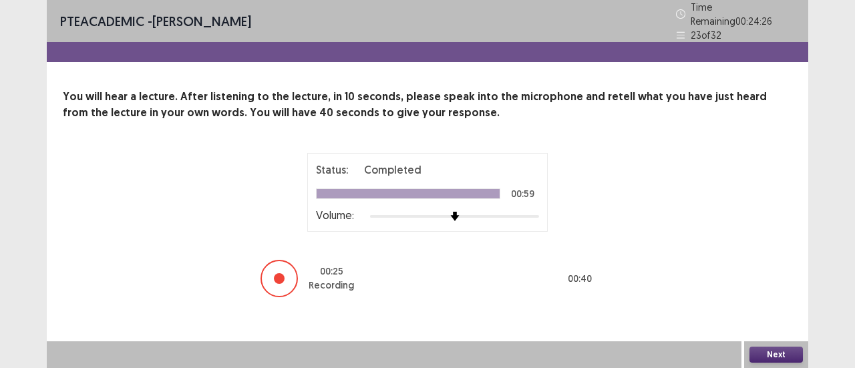
click at [779, 350] on button "Next" at bounding box center [775, 355] width 53 height 16
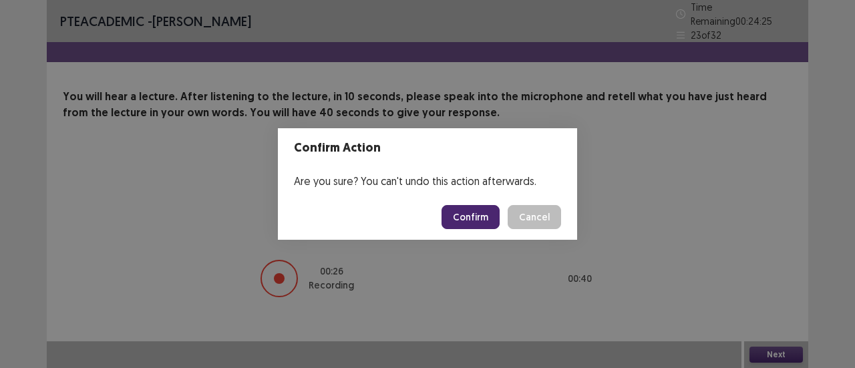
click at [477, 209] on button "Confirm" at bounding box center [470, 217] width 58 height 24
